Goal: Submit feedback/report problem

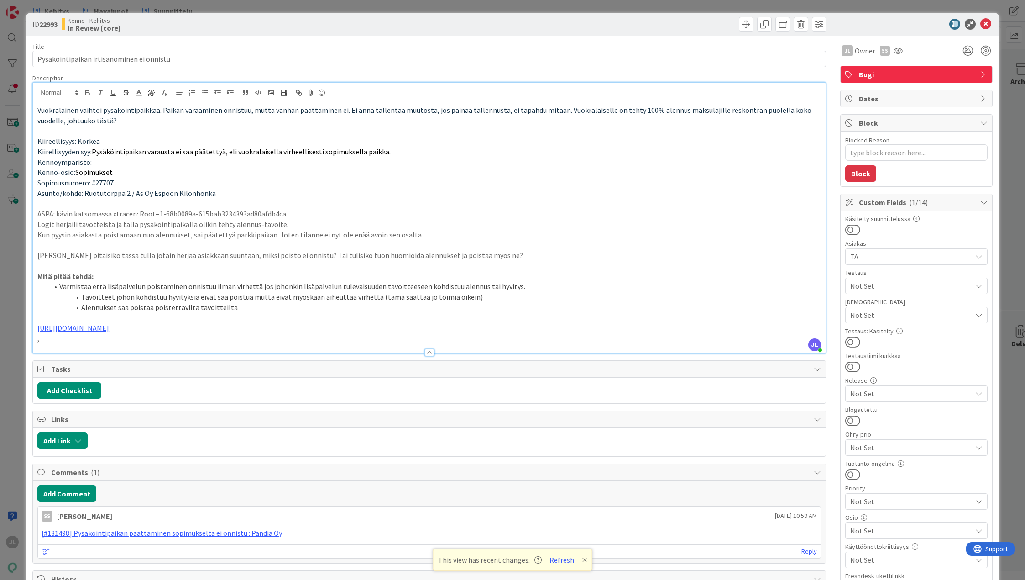
click at [48, 338] on p "," at bounding box center [429, 338] width 784 height 11
type textarea "x"
click at [981, 22] on icon at bounding box center [986, 24] width 11 height 11
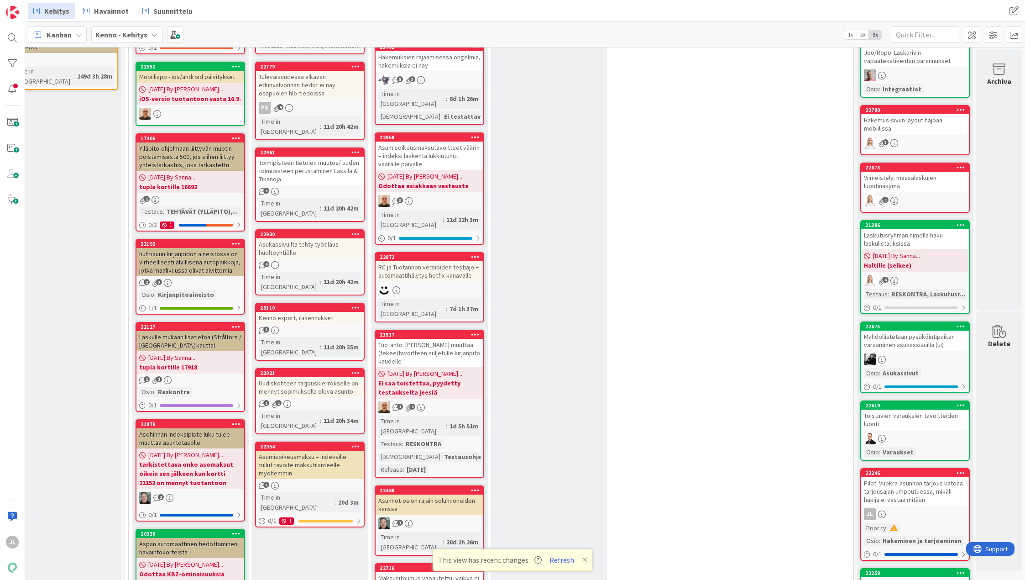
scroll to position [0, 30]
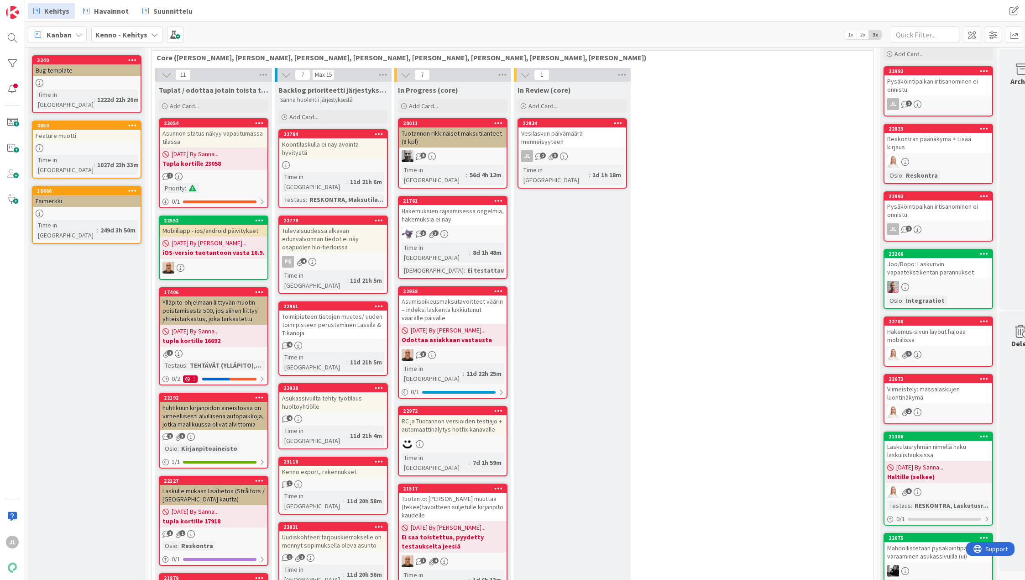
scroll to position [46, 0]
